Goal: Task Accomplishment & Management: Complete application form

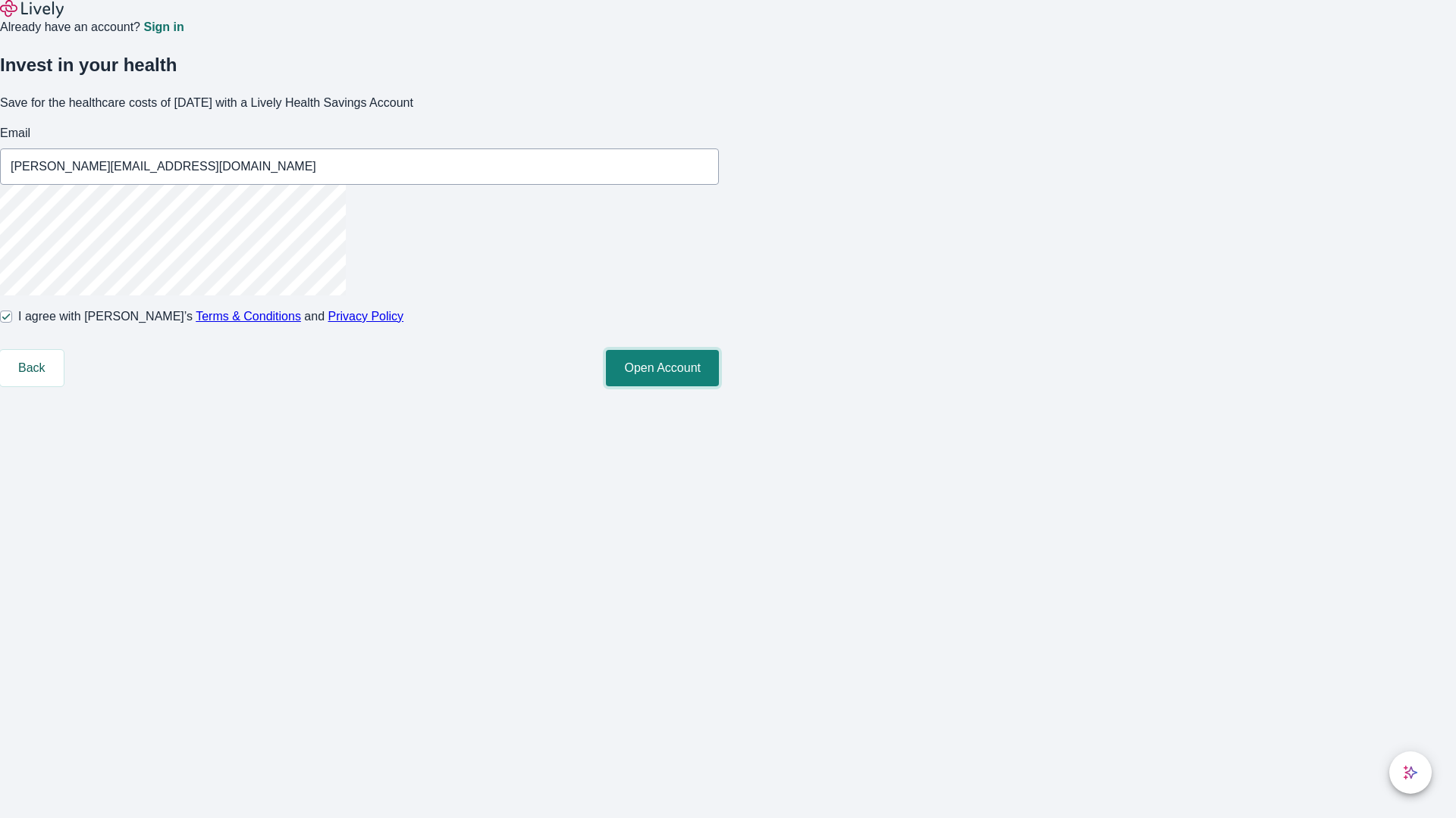
click at [719, 387] on button "Open Account" at bounding box center [662, 368] width 113 height 36
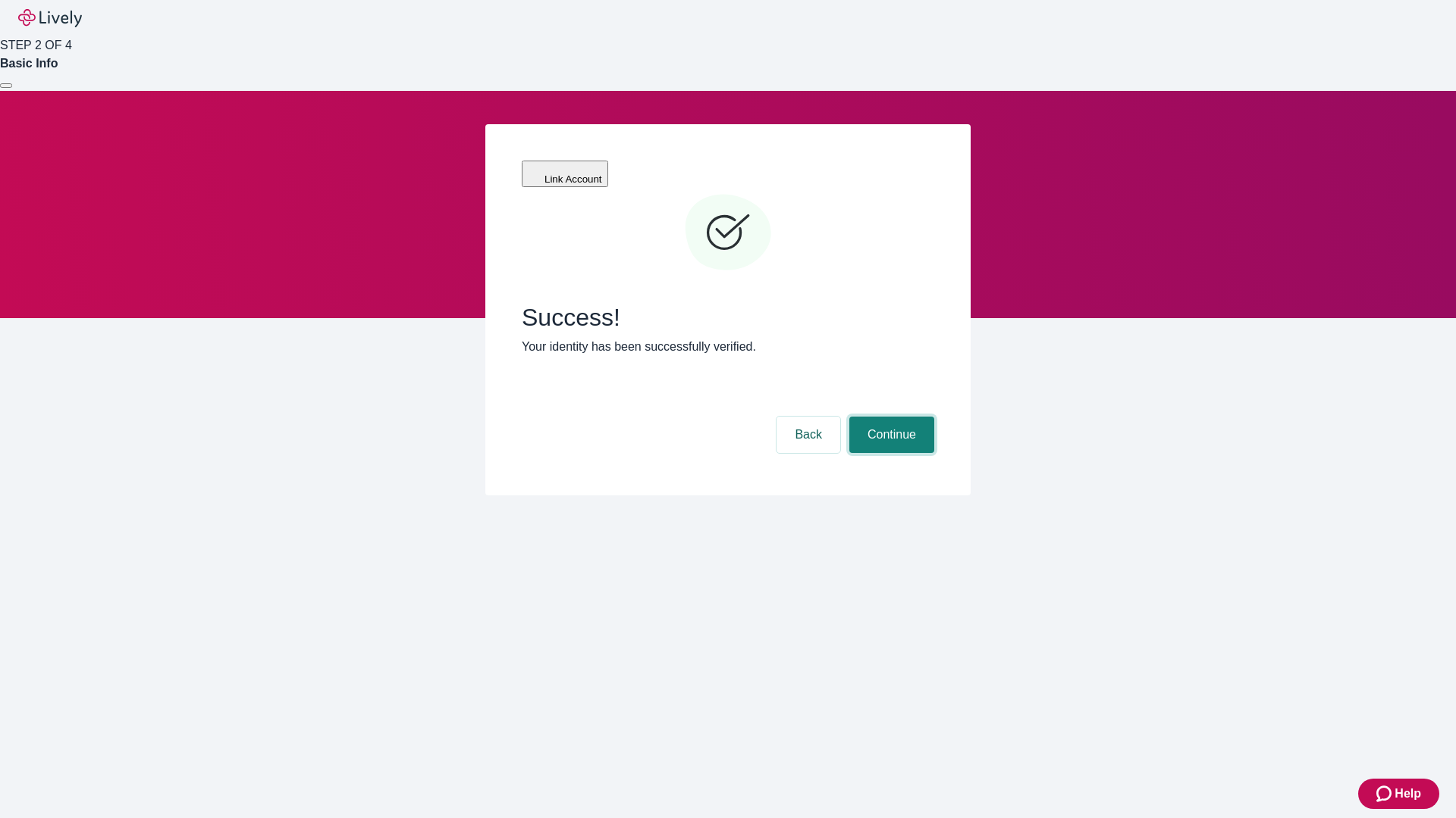
click at [889, 416] on button "Continue" at bounding box center [891, 434] width 85 height 36
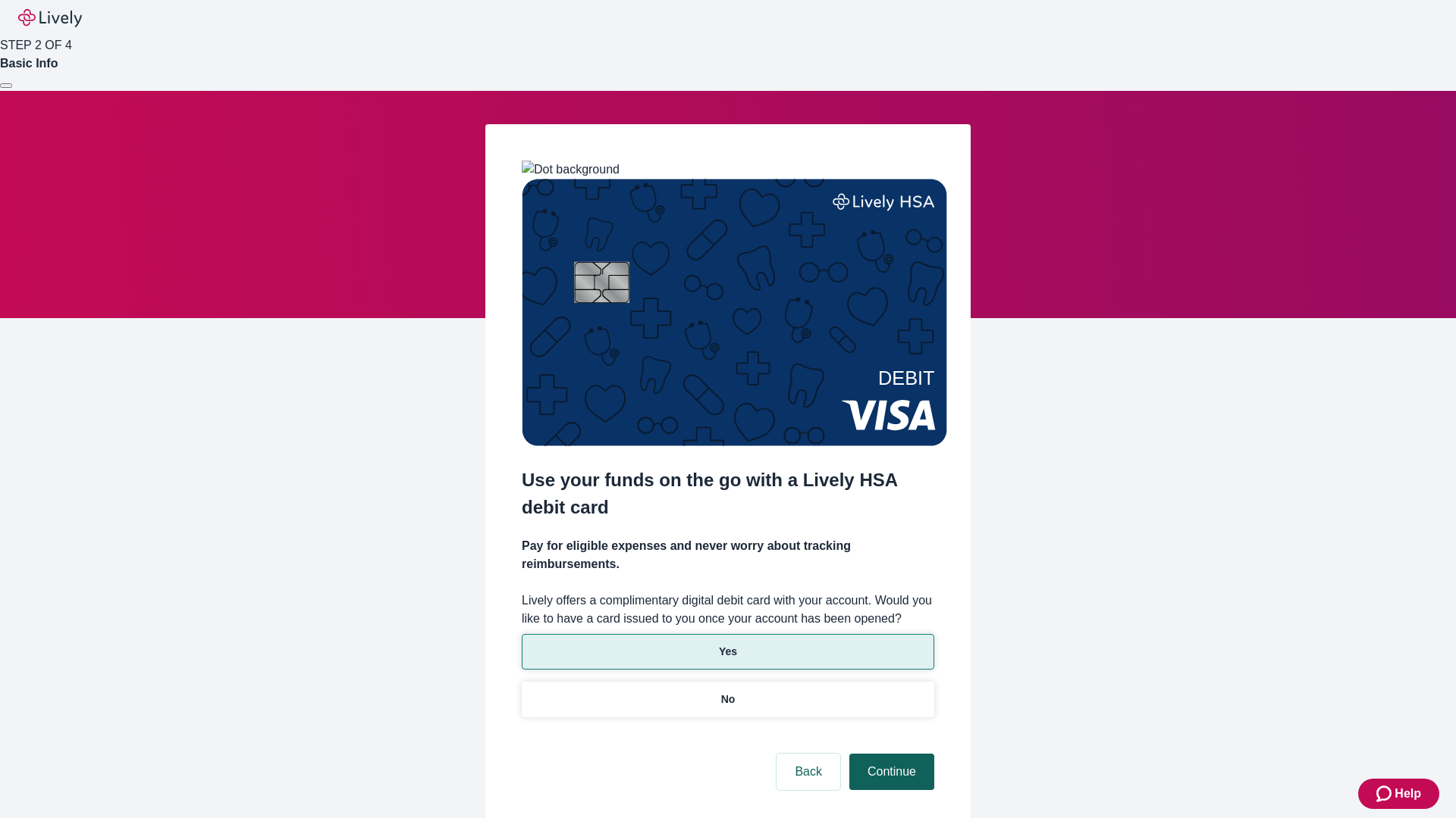
click at [727, 644] on p "Yes" at bounding box center [728, 651] width 18 height 16
click at [889, 754] on button "Continue" at bounding box center [891, 772] width 85 height 36
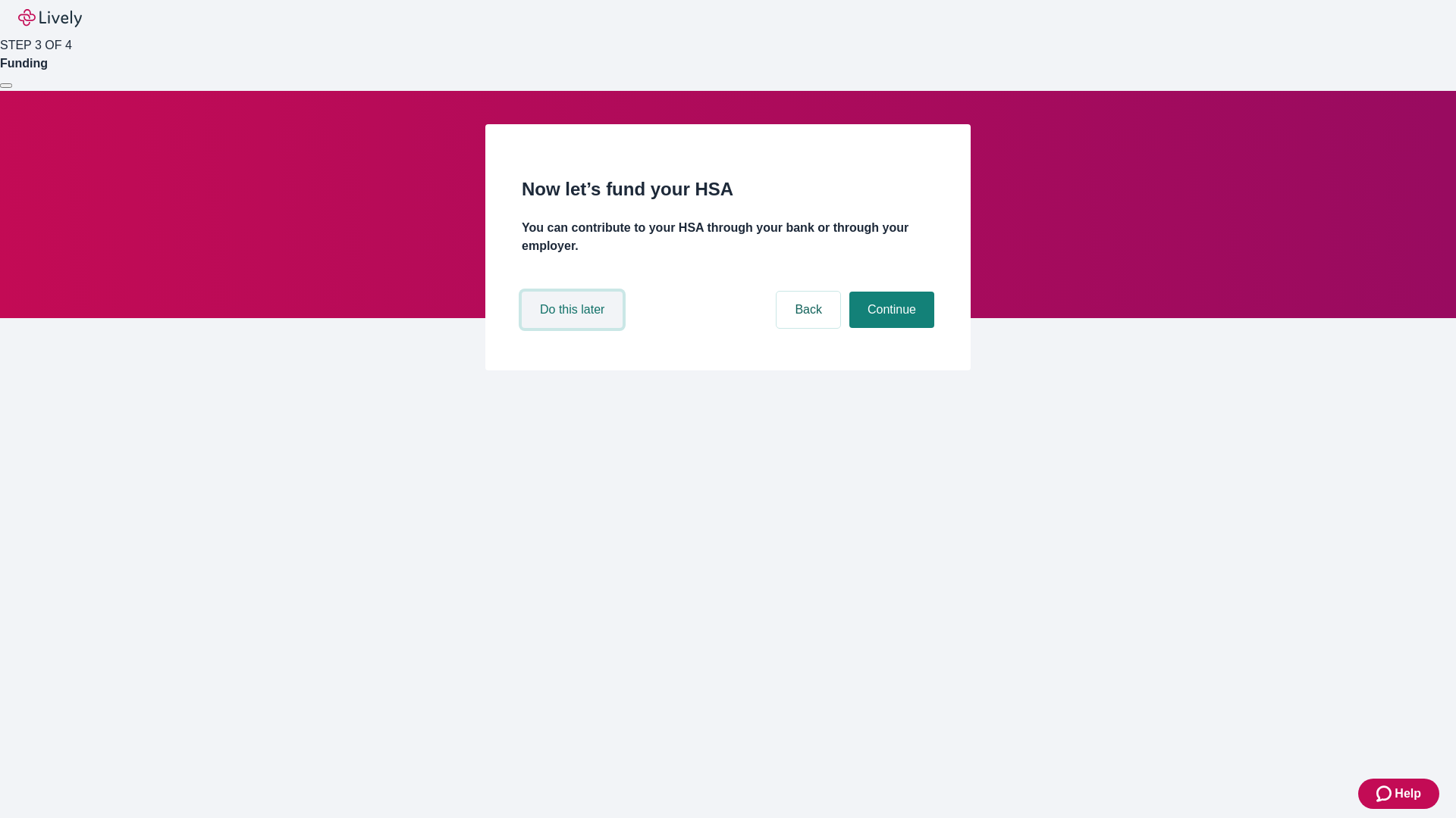
click at [574, 328] on button "Do this later" at bounding box center [571, 310] width 100 height 36
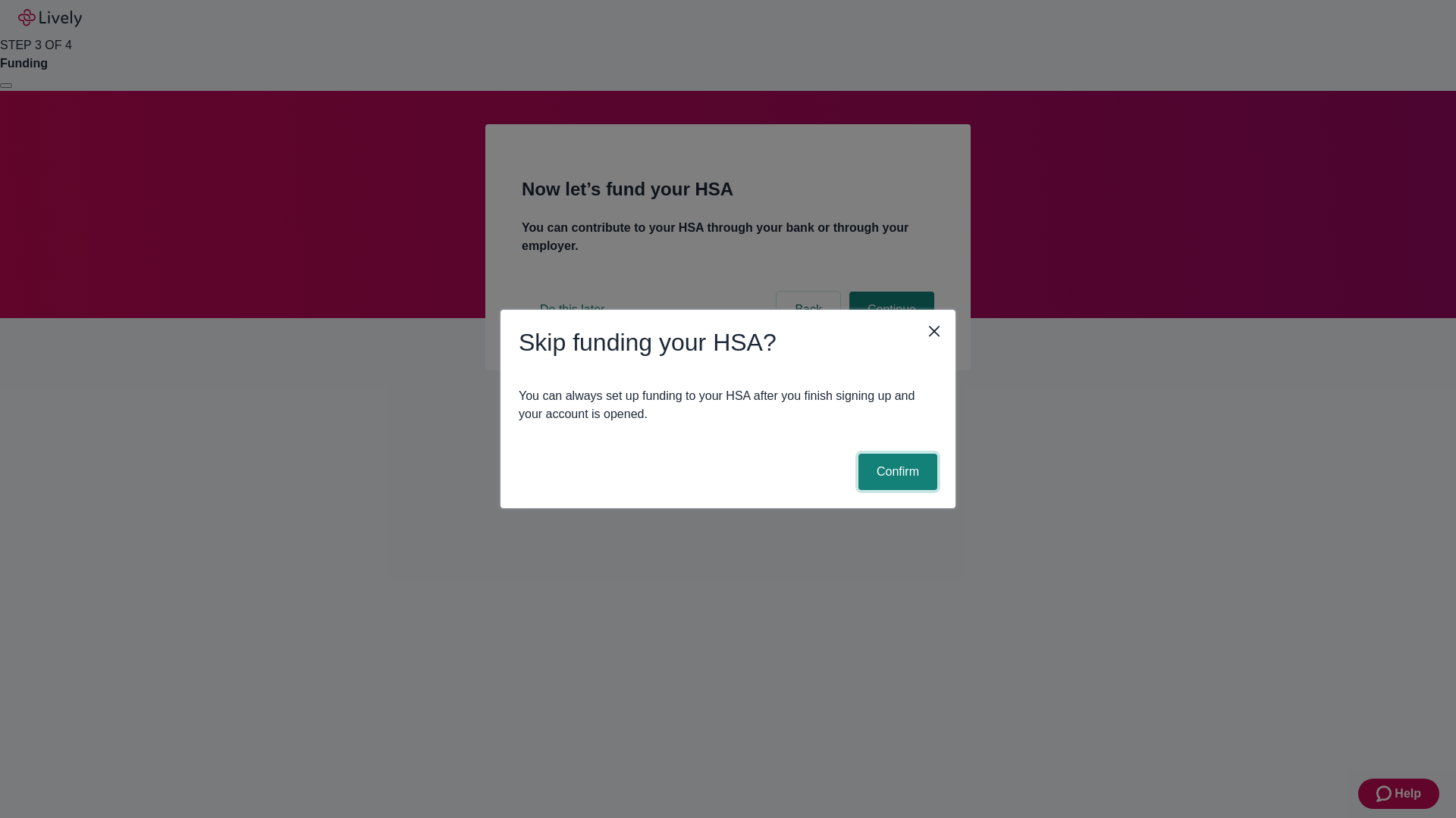
click at [896, 473] on button "Confirm" at bounding box center [898, 472] width 79 height 36
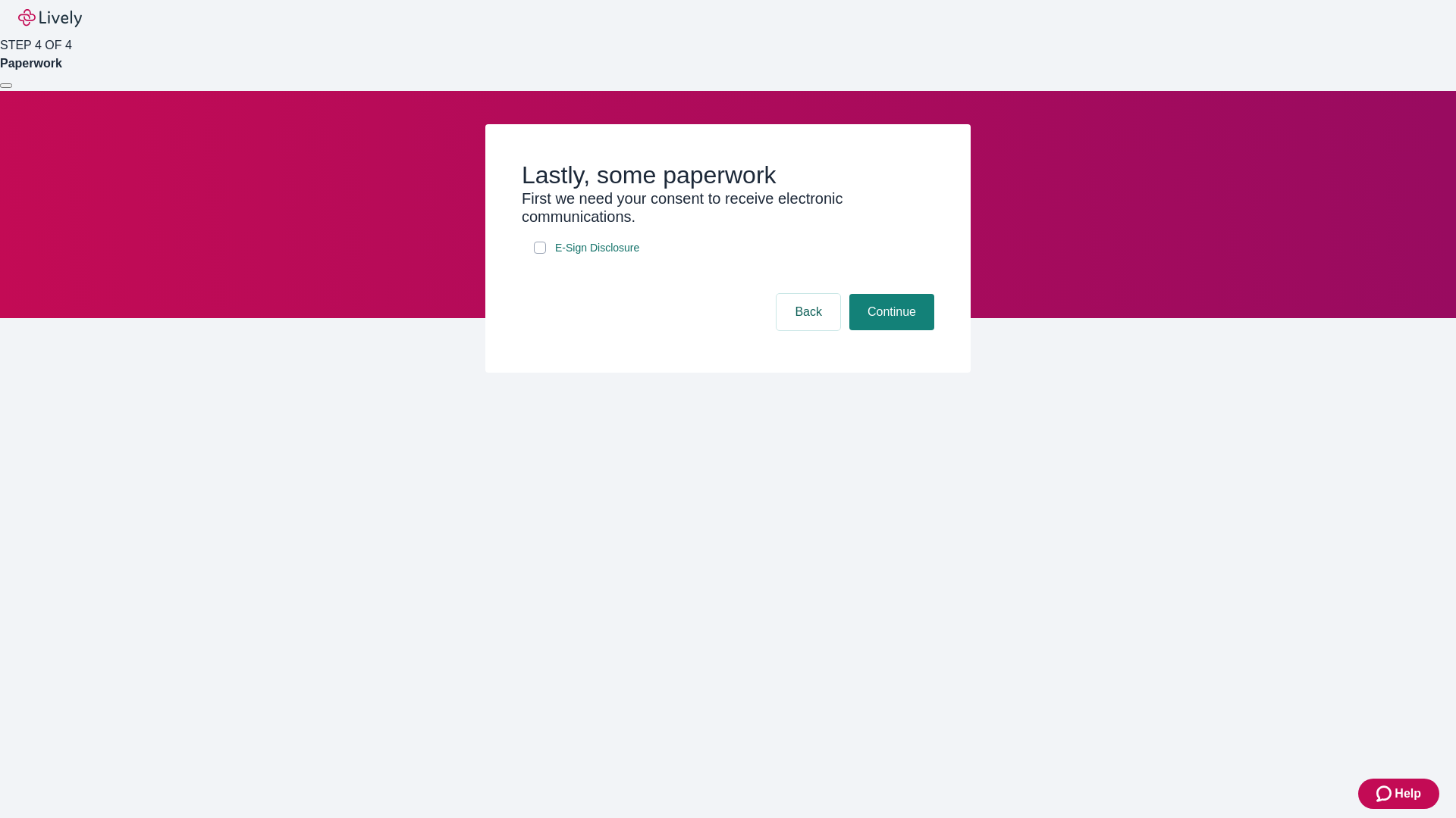
click at [540, 254] on input "E-Sign Disclosure" at bounding box center [539, 247] width 12 height 12
checkbox input "true"
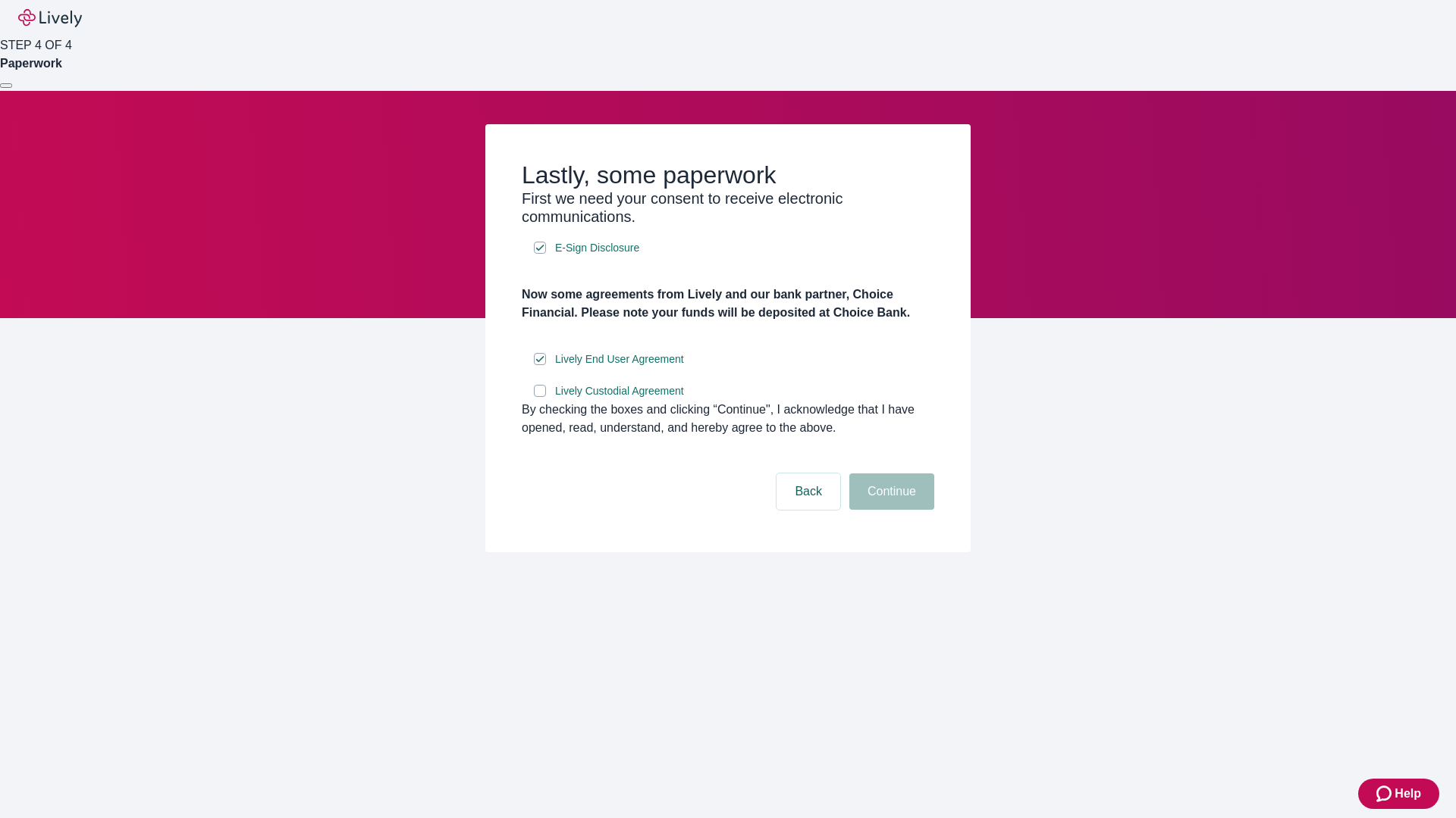
click at [540, 397] on input "Lively Custodial Agreement" at bounding box center [539, 391] width 12 height 12
checkbox input "true"
click at [889, 510] on button "Continue" at bounding box center [891, 491] width 85 height 36
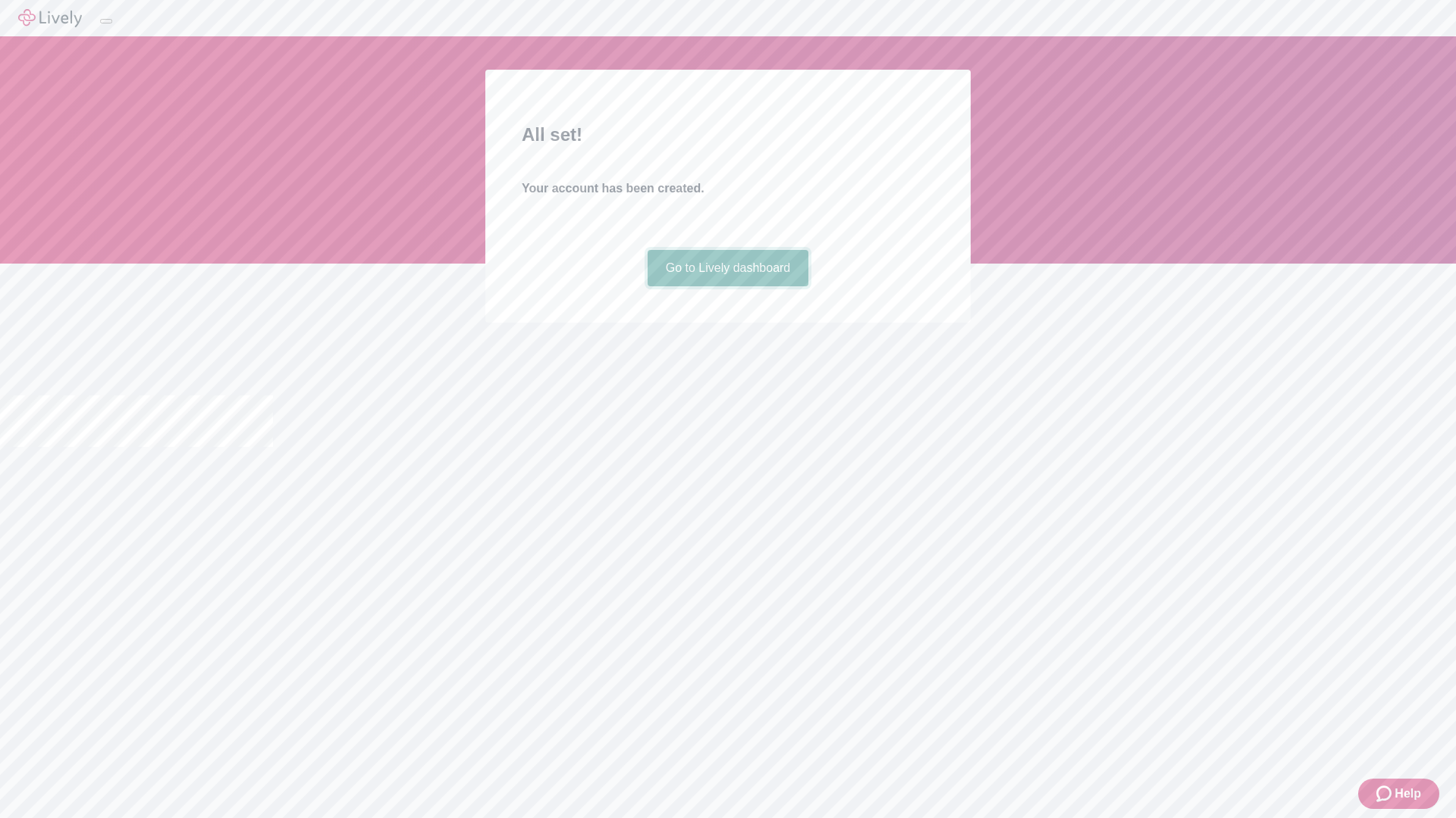
click at [727, 286] on link "Go to Lively dashboard" at bounding box center [728, 267] width 161 height 36
